Goal: Find contact information: Find contact information

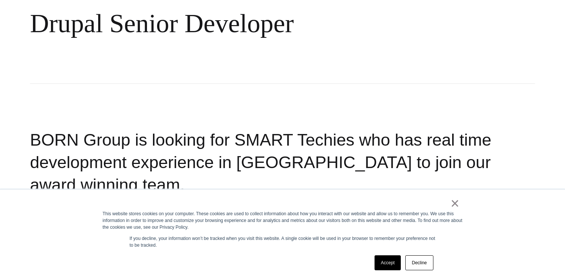
scroll to position [94, 0]
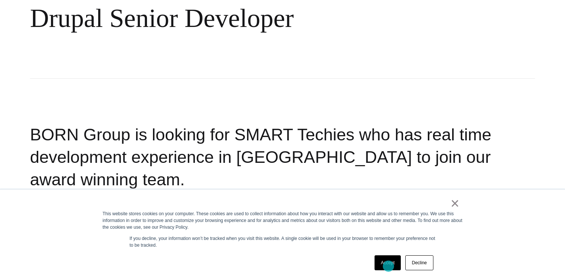
click at [387, 265] on link "Accept" at bounding box center [388, 263] width 27 height 15
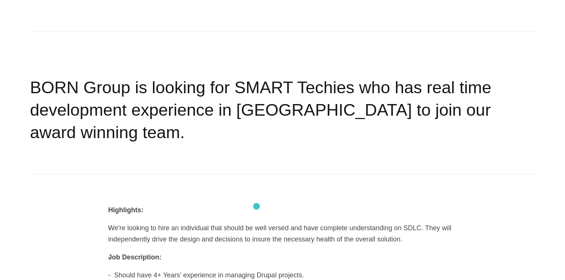
scroll to position [0, 0]
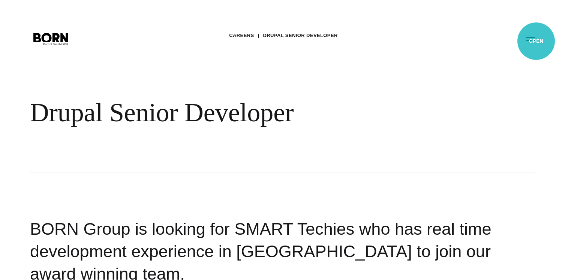
click at [536, 41] on button "Primary Menu" at bounding box center [531, 39] width 18 height 16
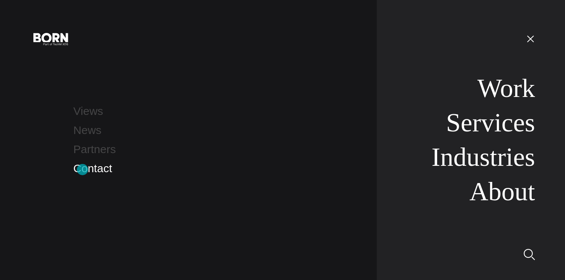
click at [82, 170] on link "Contact" at bounding box center [92, 168] width 39 height 12
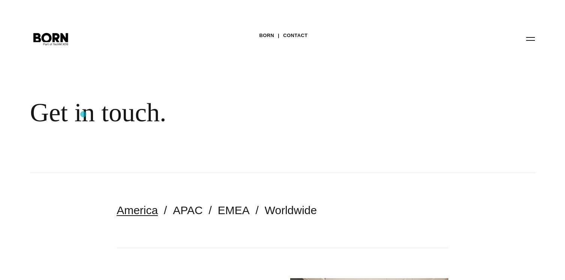
click at [83, 113] on div "Get in touch." at bounding box center [243, 112] width 427 height 31
click at [56, 39] on icon ".st0{display:none;} .st1{display:inline;} .st2{font-family:'HelveticaNeue-Mediu…" at bounding box center [51, 38] width 48 height 19
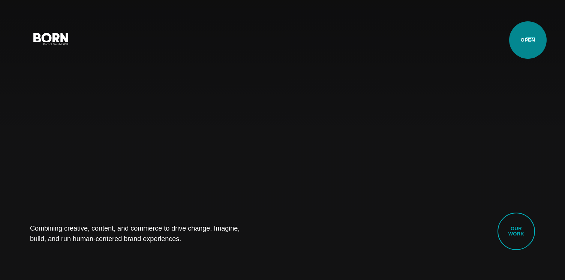
click at [528, 40] on button "Primary Menu" at bounding box center [531, 39] width 18 height 16
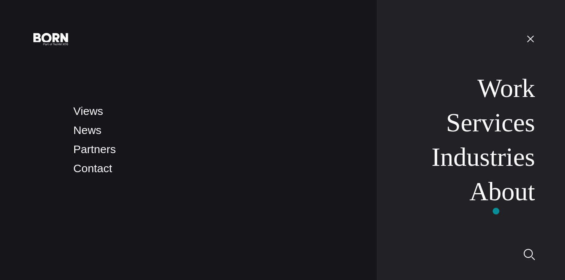
click at [493, 202] on link "About" at bounding box center [502, 191] width 66 height 29
